Goal: Task Accomplishment & Management: Complete application form

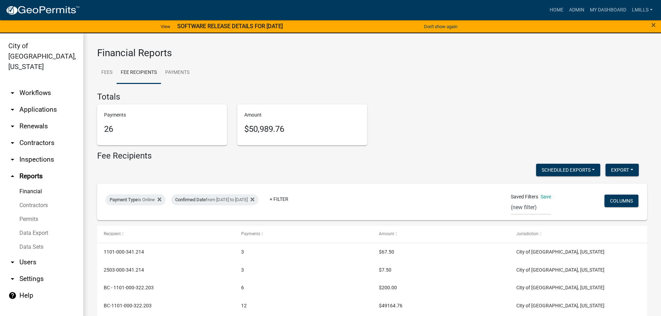
select select "0: null"
click at [47, 101] on link "arrow_drop_down Applications" at bounding box center [41, 109] width 83 height 17
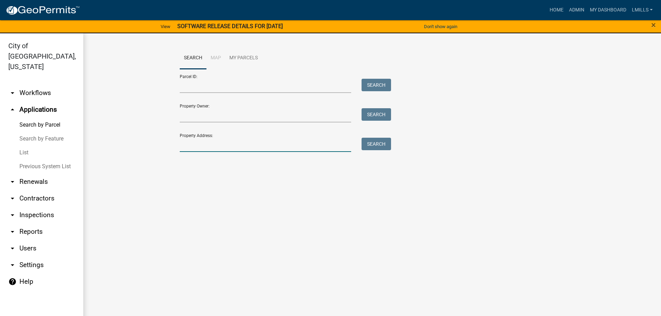
click at [226, 145] on input "Property Address:" at bounding box center [266, 145] width 172 height 14
type input "3102 Slone"
click at [388, 144] on button "Search" at bounding box center [377, 144] width 30 height 12
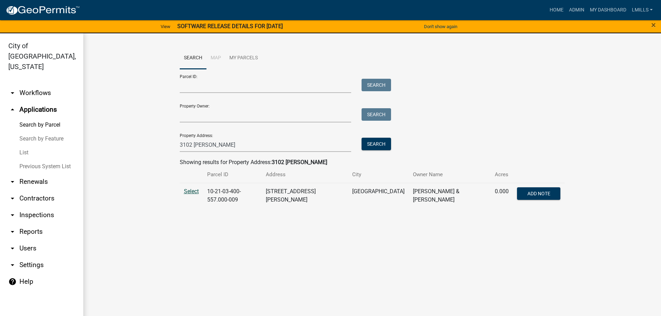
click at [191, 192] on span "Select" at bounding box center [191, 191] width 15 height 7
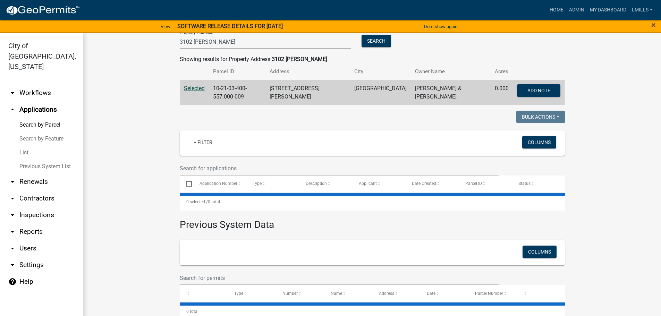
scroll to position [110, 0]
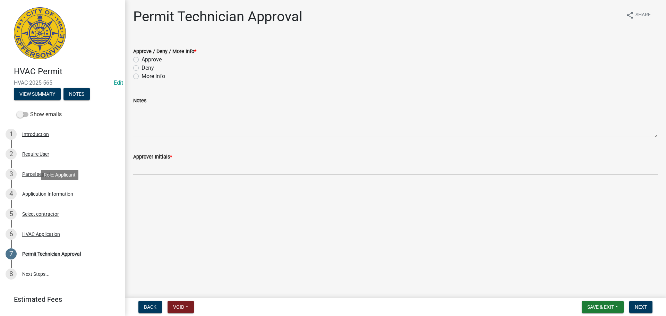
click at [58, 193] on div "Application Information" at bounding box center [47, 194] width 51 height 5
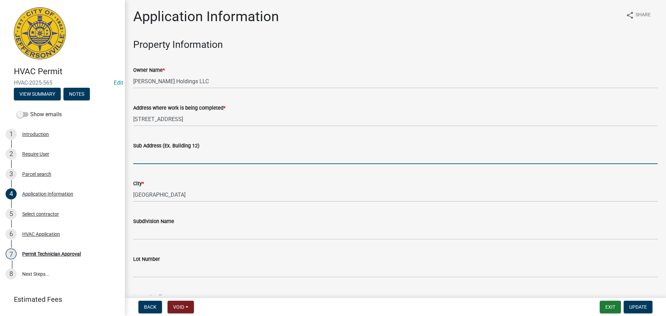
click at [213, 161] on input "Sub Address (Ex. Building 12)" at bounding box center [395, 157] width 525 height 14
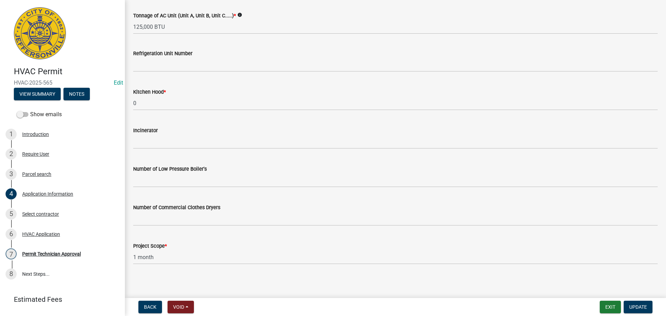
scroll to position [467, 0]
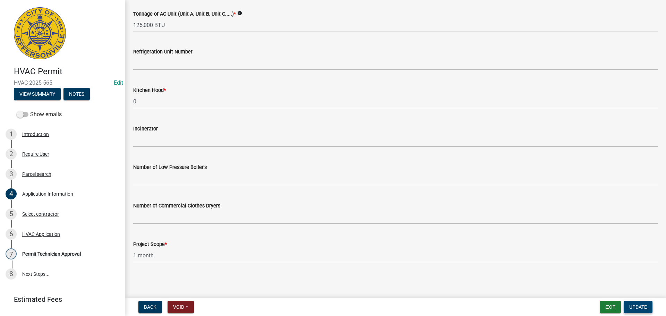
type input "828 Spring Street"
click at [632, 306] on span "Update" at bounding box center [639, 307] width 18 height 6
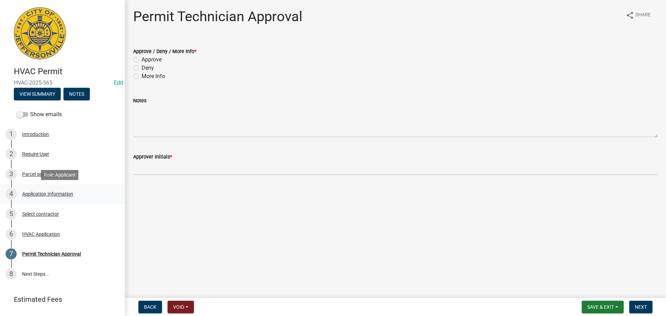
click at [34, 196] on div "Application Information" at bounding box center [47, 194] width 51 height 5
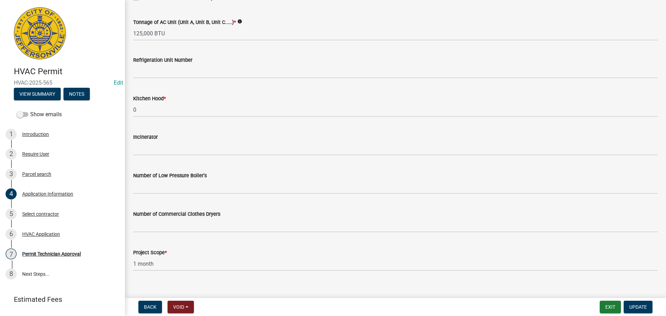
scroll to position [467, 0]
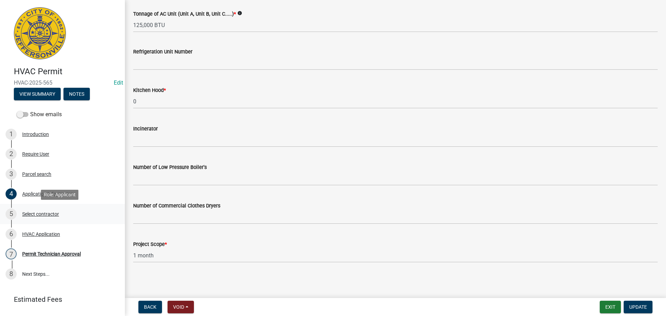
click at [42, 213] on div "Select contractor" at bounding box center [40, 214] width 37 height 5
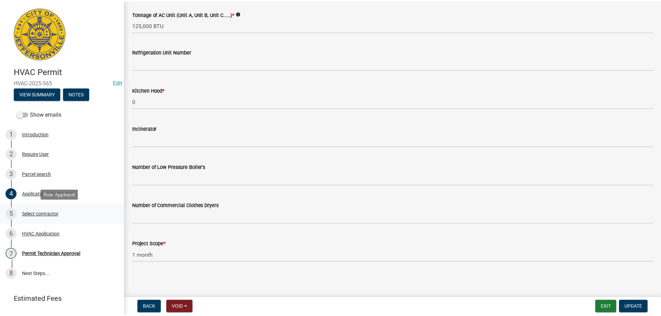
scroll to position [0, 0]
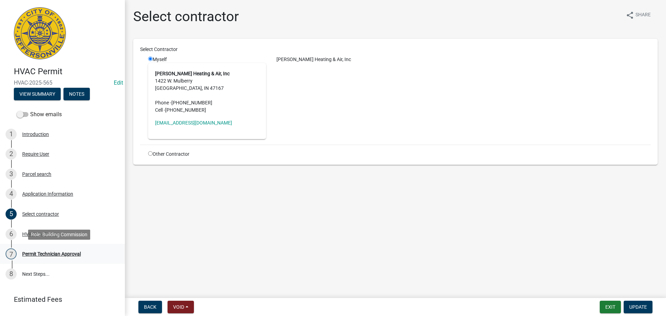
click at [38, 254] on div "Permit Technician Approval" at bounding box center [51, 254] width 59 height 5
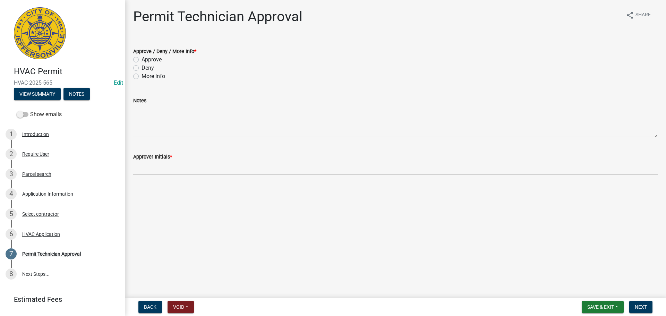
click at [161, 58] on label "Approve" at bounding box center [152, 60] width 20 height 8
click at [146, 58] on input "Approve" at bounding box center [144, 58] width 5 height 5
radio input "true"
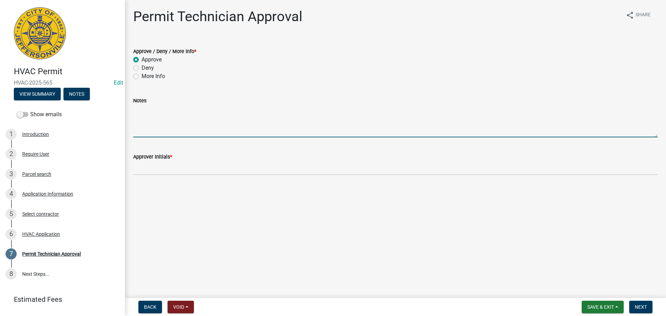
click at [167, 126] on textarea "Notes" at bounding box center [395, 121] width 525 height 33
type textarea "Heating unit only."
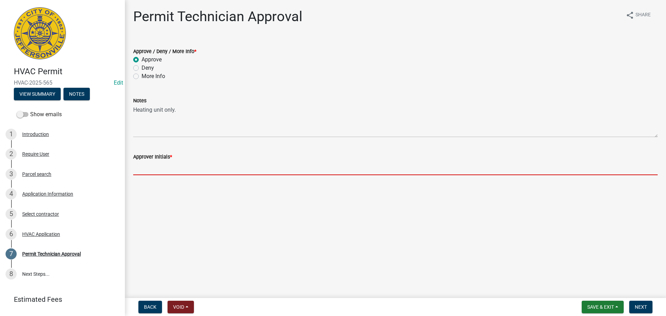
click at [217, 171] on input "Approver Initials *" at bounding box center [395, 168] width 525 height 14
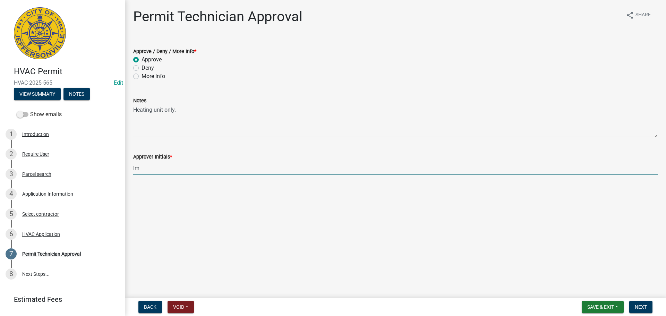
type input "lm"
click at [654, 309] on form "Save & Exit Save Save & Exit Next" at bounding box center [617, 307] width 76 height 12
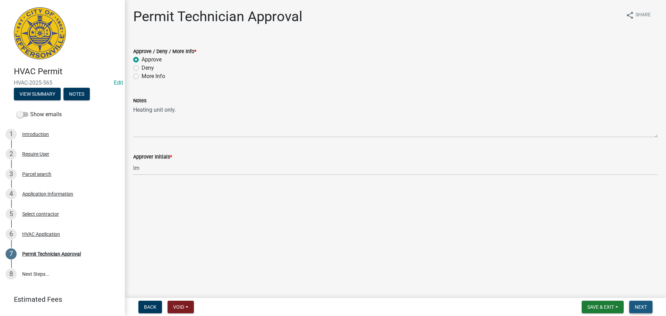
click at [645, 306] on span "Next" at bounding box center [641, 307] width 12 height 6
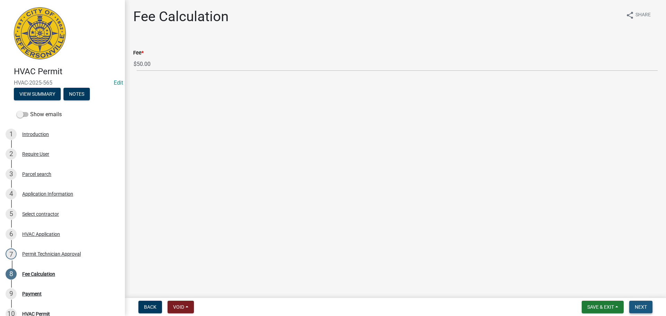
click at [645, 306] on span "Next" at bounding box center [641, 307] width 12 height 6
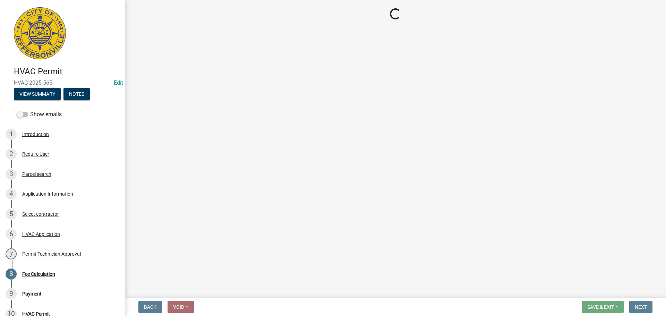
select select "3: 3"
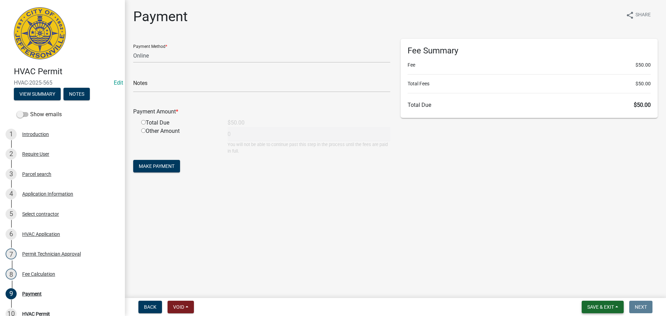
click at [597, 303] on button "Save & Exit" at bounding box center [603, 307] width 42 height 12
click at [598, 291] on button "Save & Exit" at bounding box center [597, 289] width 56 height 17
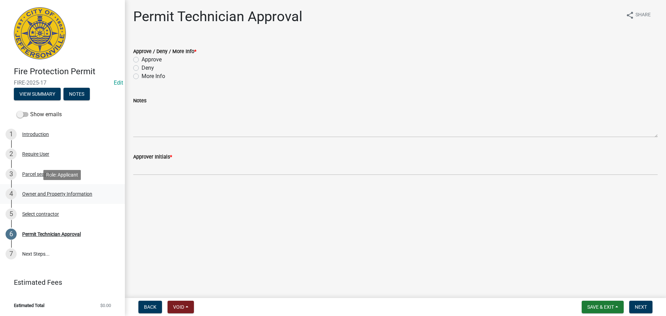
click at [47, 192] on div "Owner and Property Information" at bounding box center [57, 194] width 70 height 5
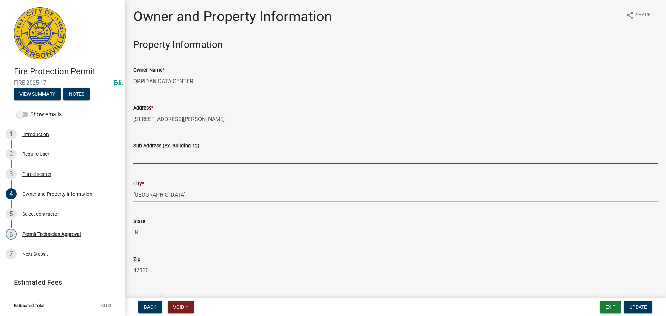
click at [191, 160] on input "Sub Address (Ex. Building 12)" at bounding box center [395, 157] width 525 height 14
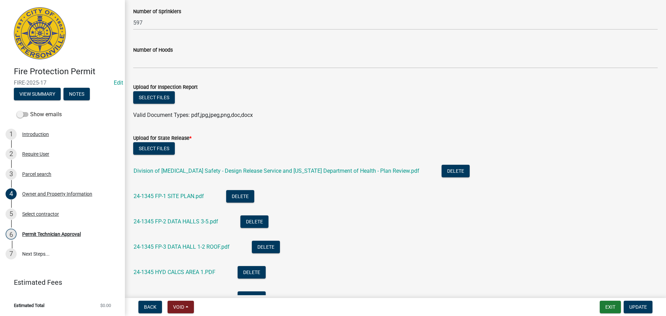
scroll to position [660, 0]
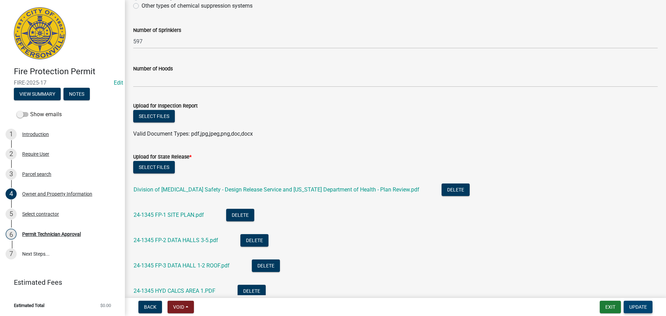
type input "150 Jacobs Way"
click at [636, 303] on button "Update" at bounding box center [638, 307] width 29 height 12
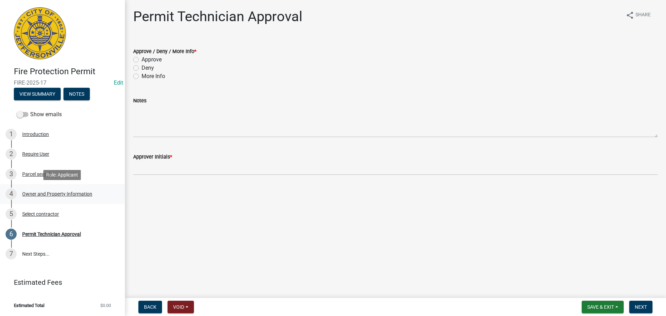
click at [59, 195] on div "Owner and Property Information" at bounding box center [57, 194] width 70 height 5
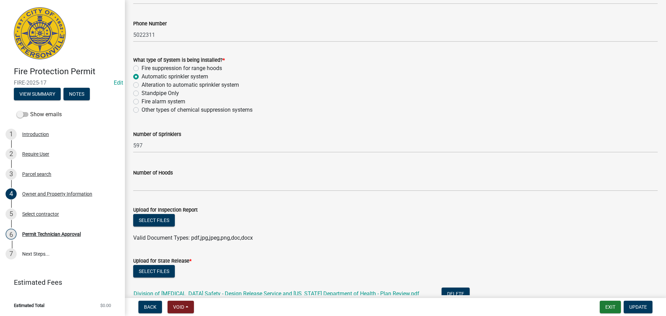
scroll to position [694, 0]
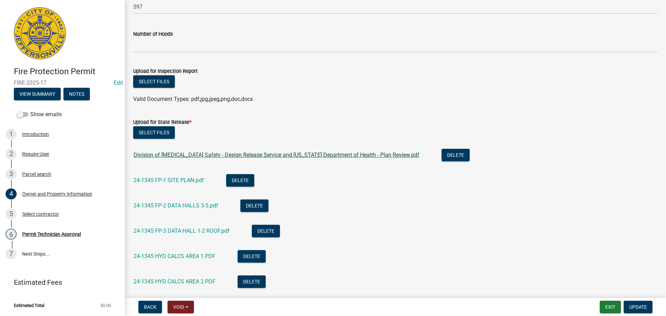
click at [297, 156] on link "Division of Fire and Building Safety - Design Release Service and Indiana Depar…" at bounding box center [277, 155] width 286 height 7
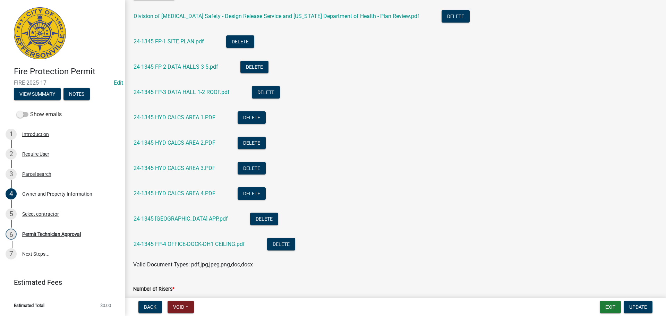
scroll to position [868, 0]
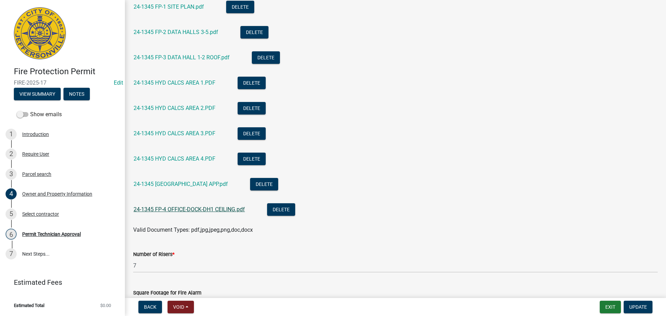
click at [187, 209] on link "24-1345 FP-4 OFFICE-DOCK-DH1 CEILING.pdf" at bounding box center [189, 209] width 111 height 7
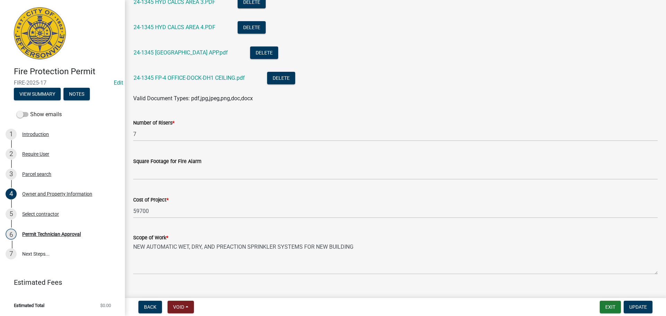
scroll to position [1011, 0]
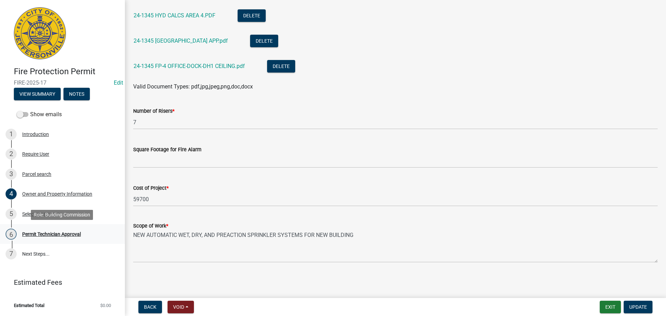
click at [58, 228] on link "6 Permit Technician Approval" at bounding box center [62, 234] width 125 height 20
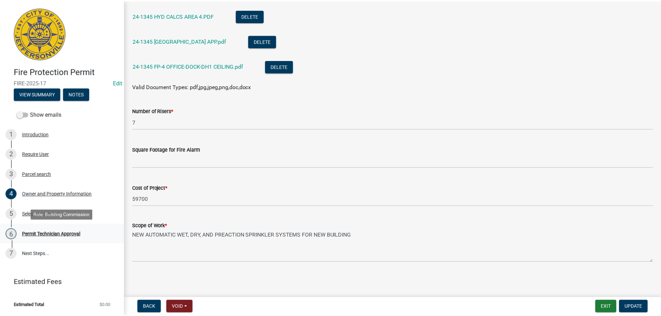
scroll to position [0, 0]
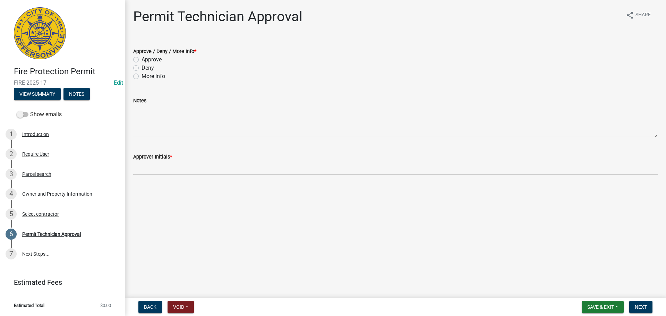
click at [152, 76] on label "More Info" at bounding box center [154, 76] width 24 height 8
click at [146, 76] on input "More Info" at bounding box center [144, 74] width 5 height 5
radio input "true"
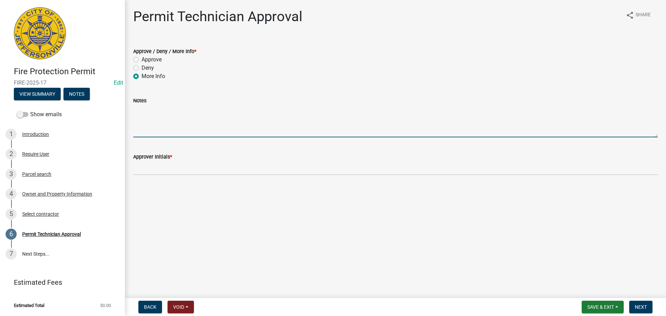
click at [149, 122] on textarea "Notes" at bounding box center [395, 121] width 525 height 33
type textarea "Cannot issue until State Release has been approved."
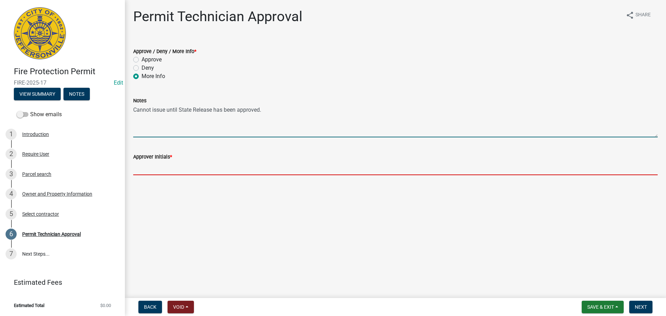
click at [156, 167] on input "Approver Initials *" at bounding box center [395, 168] width 525 height 14
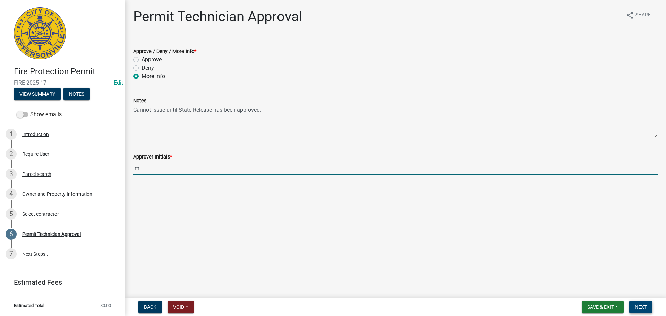
type input "lm"
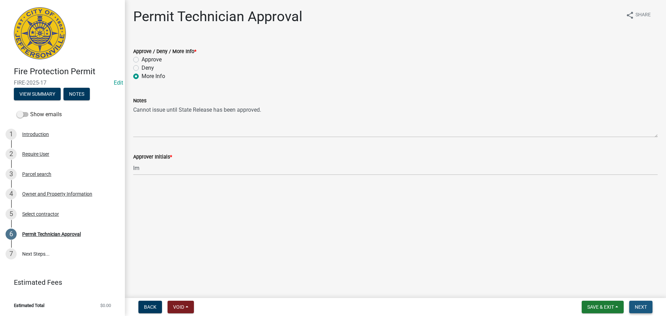
click at [646, 304] on span "Next" at bounding box center [641, 307] width 12 height 6
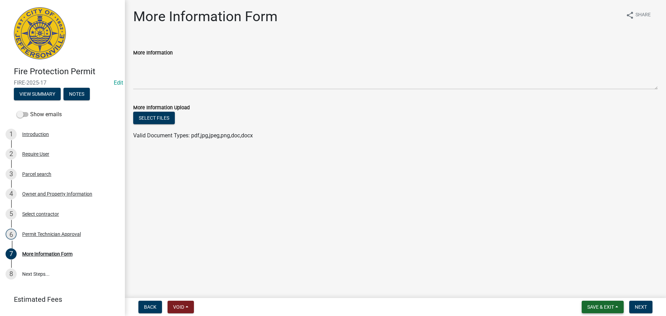
click at [602, 308] on span "Save & Exit" at bounding box center [601, 307] width 27 height 6
click at [607, 287] on button "Save & Exit" at bounding box center [597, 289] width 56 height 17
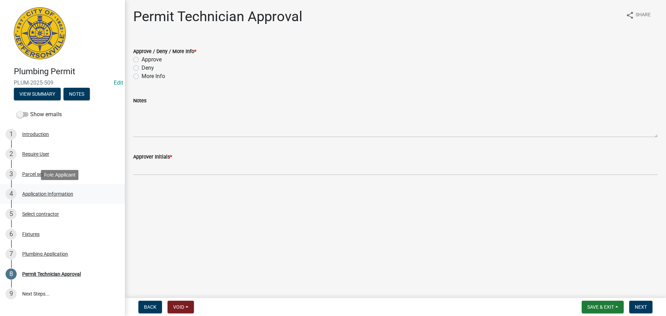
click at [47, 195] on div "Application Information" at bounding box center [47, 194] width 51 height 5
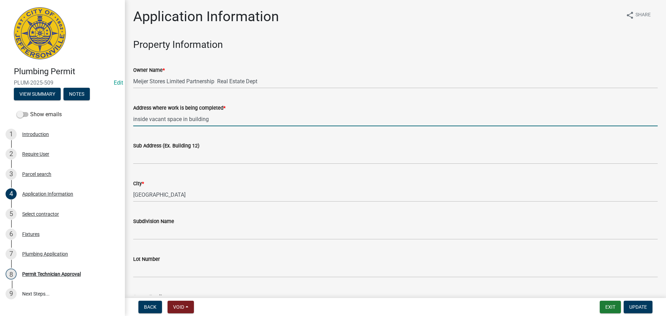
click at [133, 118] on input "inside vacant space in building" at bounding box center [395, 119] width 525 height 14
type input "[STREET_ADDRESS][PERSON_NAME], inside vacant space in building"
click at [162, 150] on div "Sub Address (Ex. Building 12)" at bounding box center [395, 146] width 525 height 8
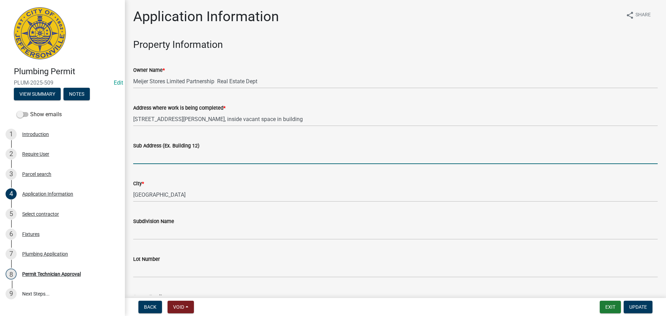
click at [155, 159] on input "Sub Address (Ex. Building 12)" at bounding box center [395, 157] width 525 height 14
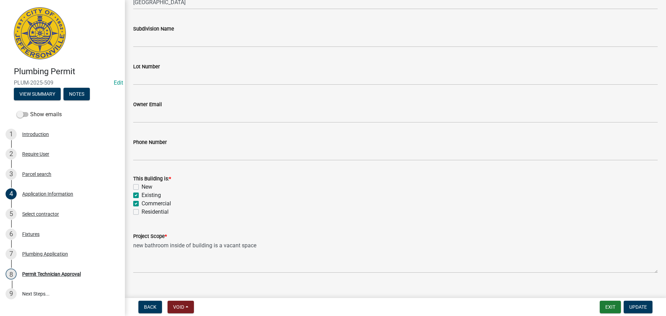
scroll to position [203, 0]
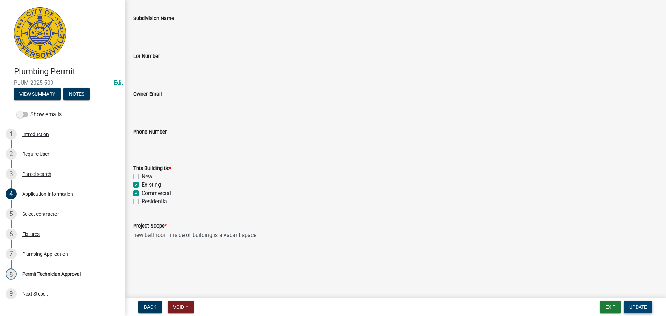
type input "[STREET_ADDRESS][PERSON_NAME]"
click at [642, 309] on span "Update" at bounding box center [639, 307] width 18 height 6
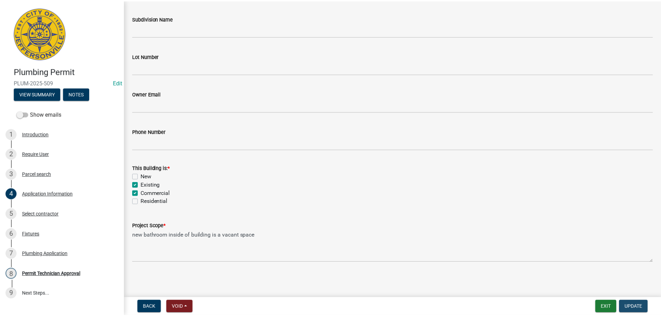
scroll to position [0, 0]
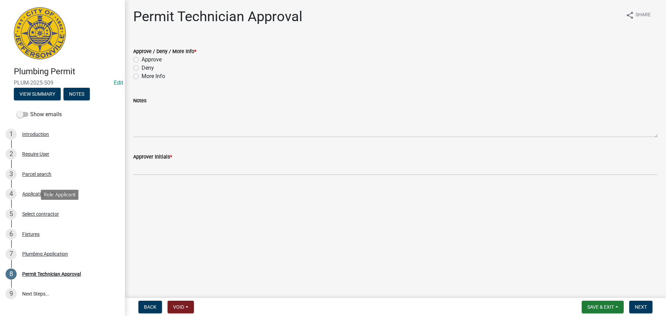
click at [47, 215] on div "Select contractor" at bounding box center [40, 214] width 37 height 5
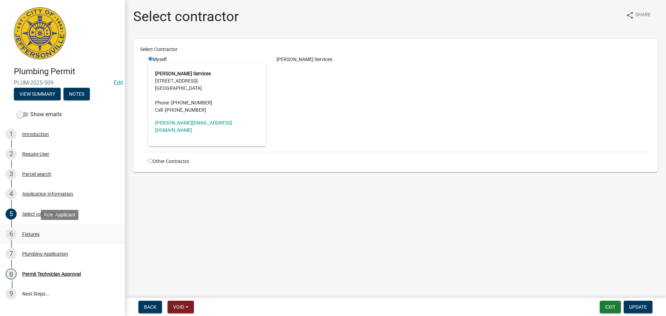
click at [35, 232] on div "Fixtures" at bounding box center [30, 234] width 17 height 5
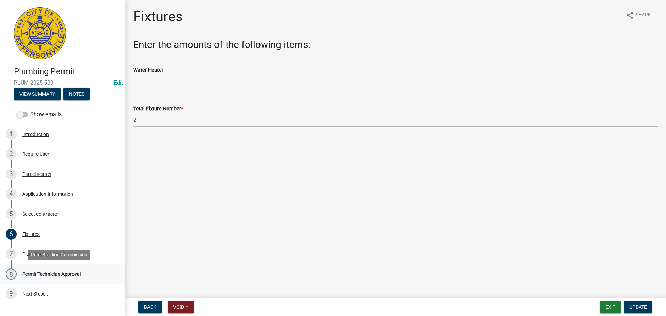
click at [48, 276] on div "Permit Technician Approval" at bounding box center [51, 274] width 59 height 5
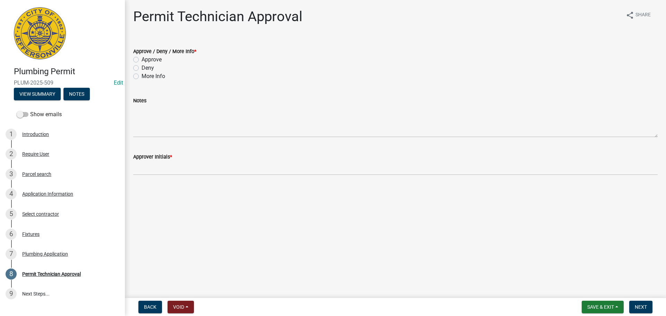
click at [154, 61] on label "Approve" at bounding box center [152, 60] width 20 height 8
click at [146, 60] on input "Approve" at bounding box center [144, 58] width 5 height 5
radio input "true"
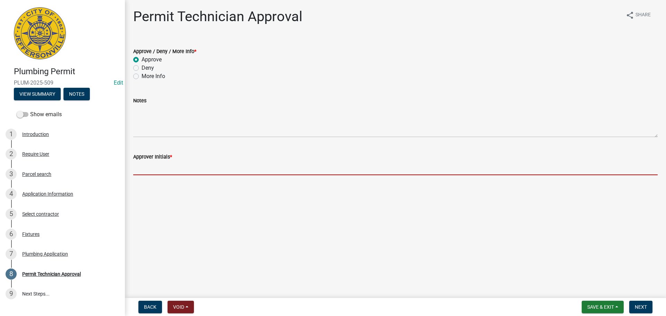
click at [160, 169] on input "Approver Initials *" at bounding box center [395, 168] width 525 height 14
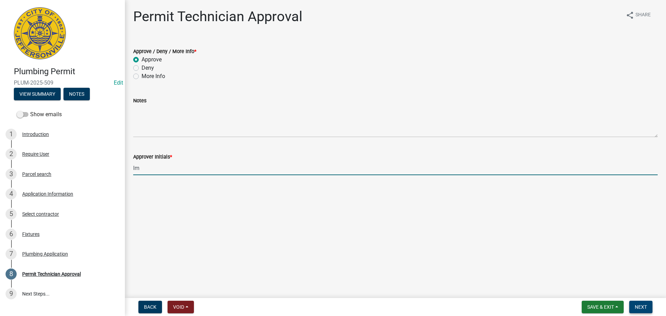
type input "lm"
click at [641, 304] on span "Next" at bounding box center [641, 307] width 12 height 6
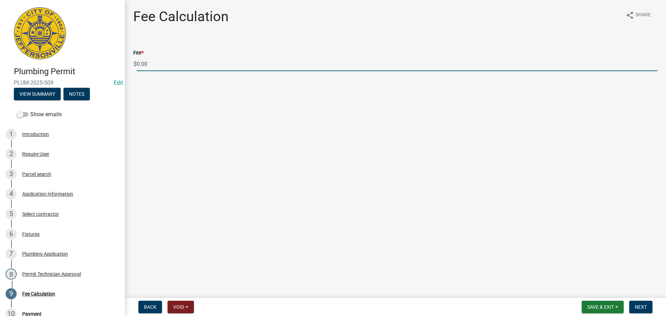
drag, startPoint x: 168, startPoint y: 65, endPoint x: 121, endPoint y: 66, distance: 46.9
click at [121, 66] on div "Plumbing Permit PLUM-2025-509 Edit View Summary Notes Show emails 1 Introductio…" at bounding box center [333, 158] width 666 height 316
type input "85.00"
click at [647, 304] on span "Next" at bounding box center [641, 307] width 12 height 6
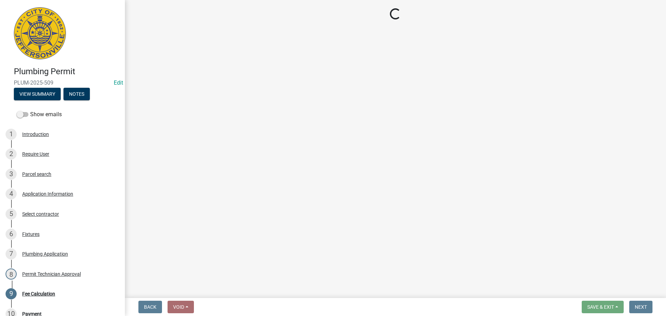
select select "3: 3"
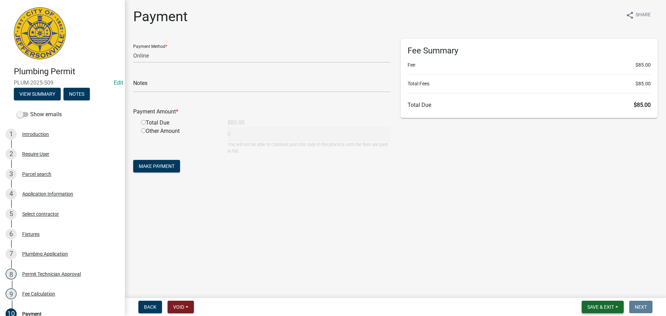
click at [593, 307] on span "Save & Exit" at bounding box center [601, 307] width 27 height 6
click at [597, 291] on button "Save & Exit" at bounding box center [597, 289] width 56 height 17
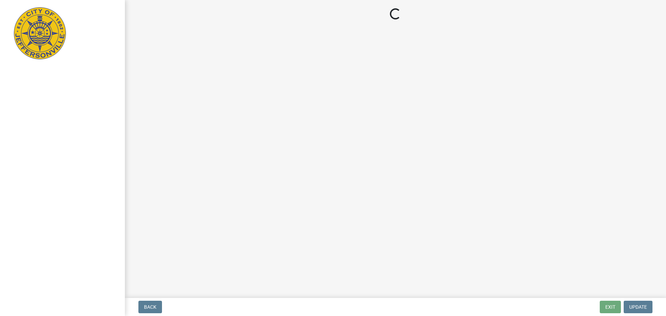
select select "3: 3"
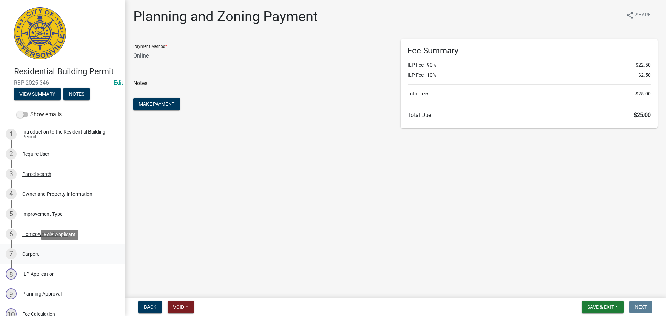
click at [34, 253] on div "Carport" at bounding box center [30, 254] width 17 height 5
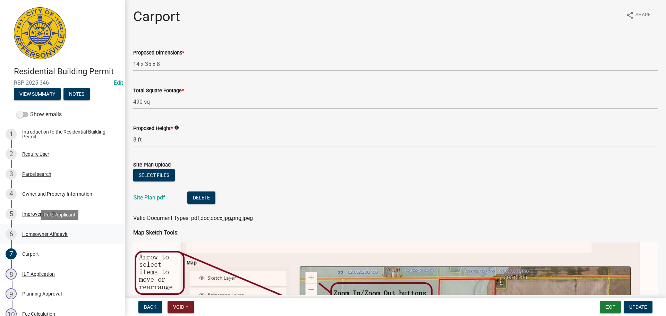
click at [37, 233] on div "Homeowner Affidavit" at bounding box center [44, 234] width 45 height 5
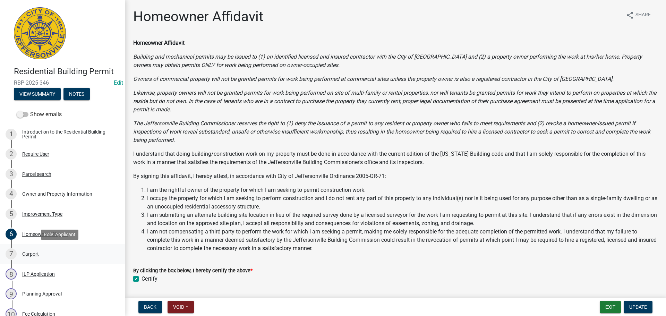
click at [33, 252] on div "Carport" at bounding box center [30, 254] width 17 height 5
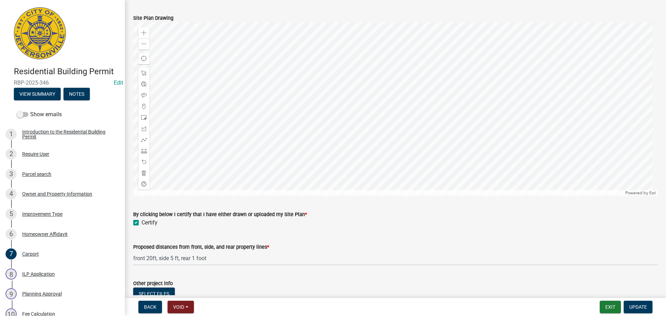
scroll to position [559, 0]
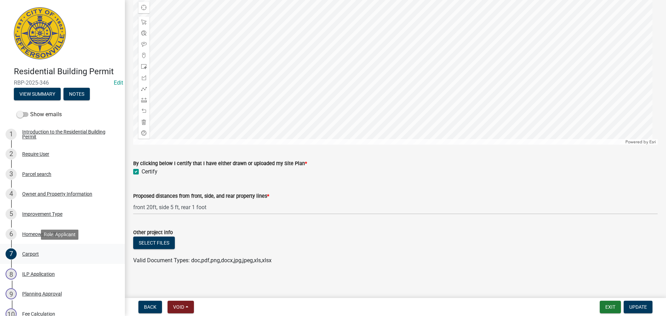
click at [30, 255] on div "Carport" at bounding box center [30, 254] width 17 height 5
click at [30, 254] on div "Carport" at bounding box center [30, 254] width 17 height 5
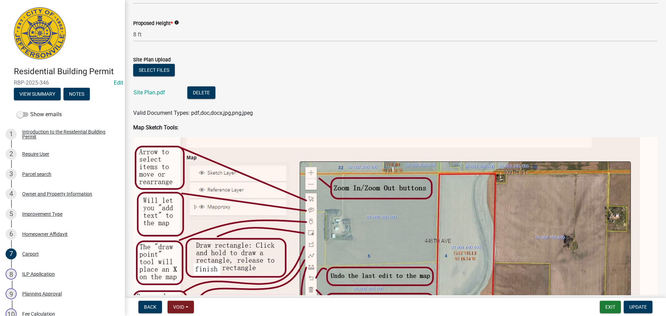
scroll to position [4, 0]
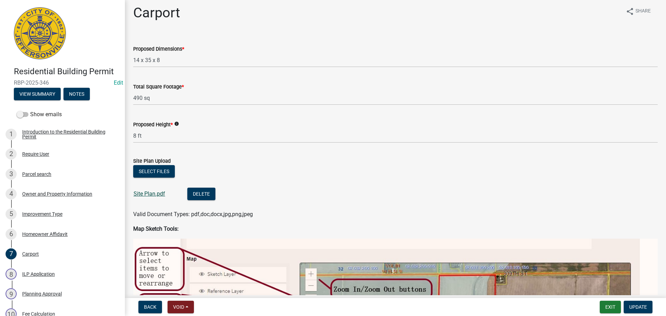
click at [157, 192] on link "Site Plan.pdf" at bounding box center [150, 194] width 32 height 7
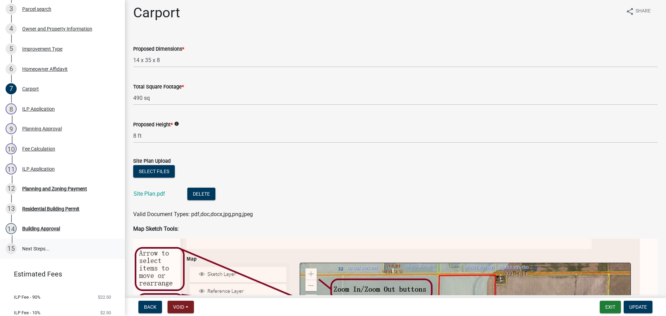
scroll to position [153, 0]
